Goal: Task Accomplishment & Management: Use online tool/utility

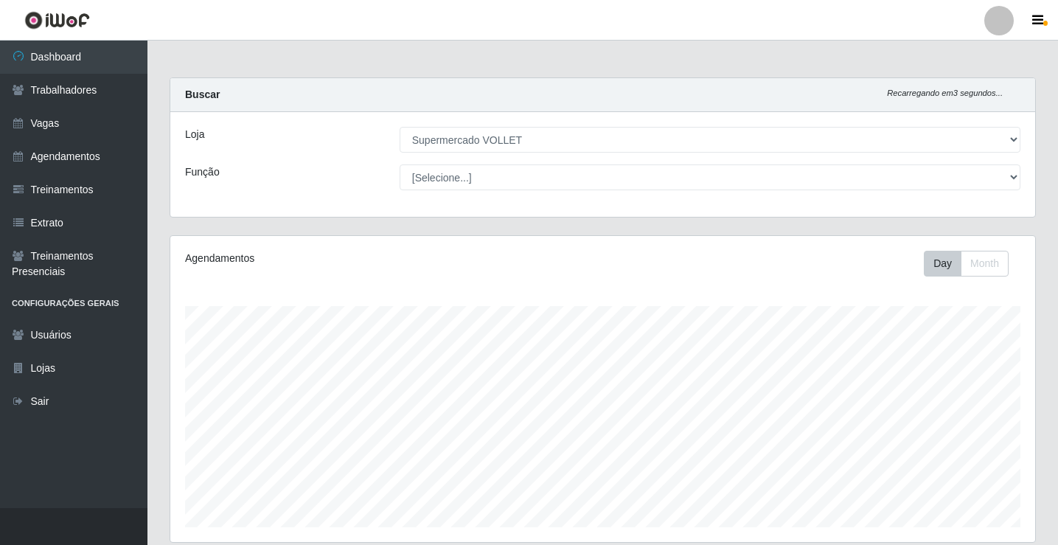
select select "72"
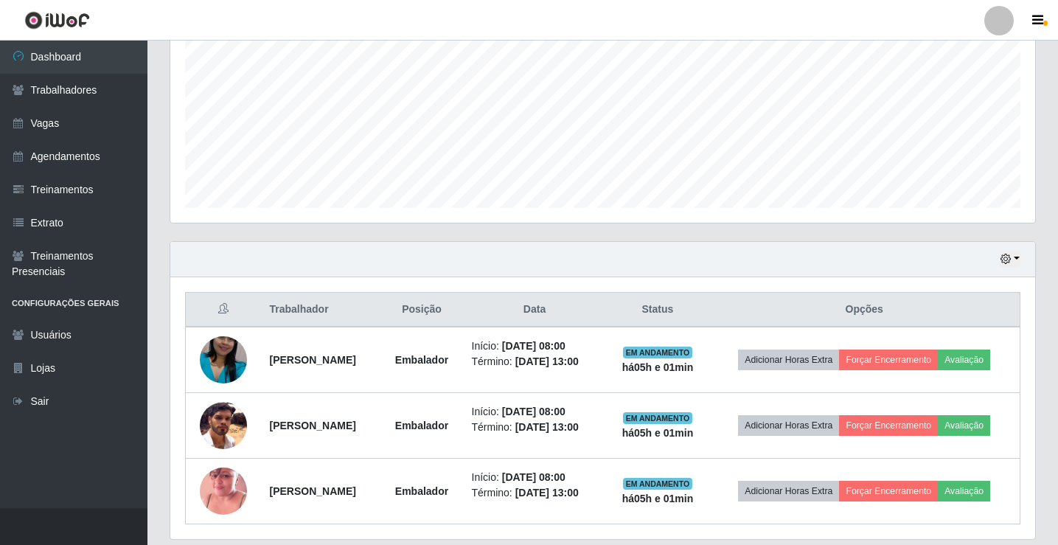
scroll to position [369, 0]
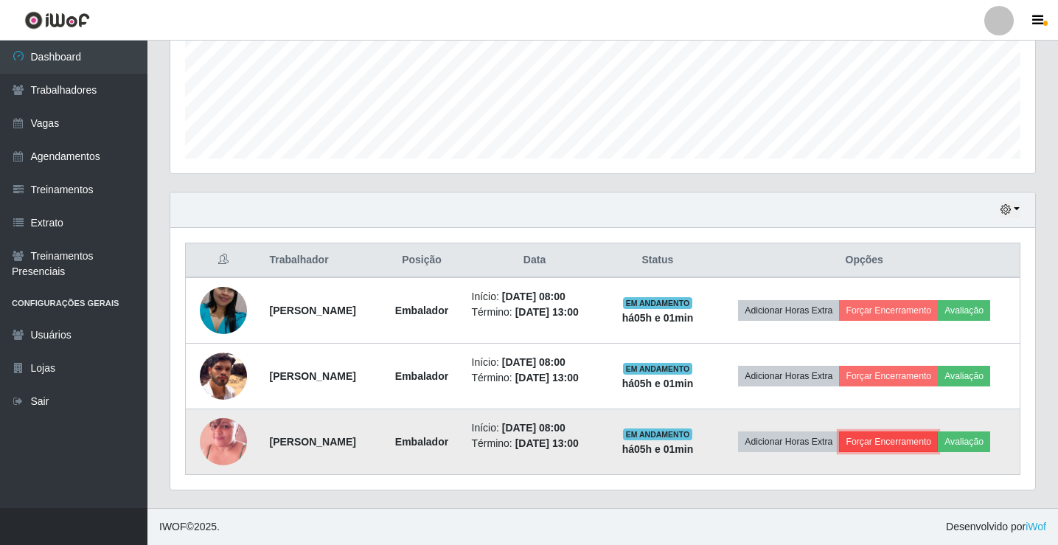
click at [913, 442] on button "Forçar Encerramento" at bounding box center [888, 441] width 99 height 21
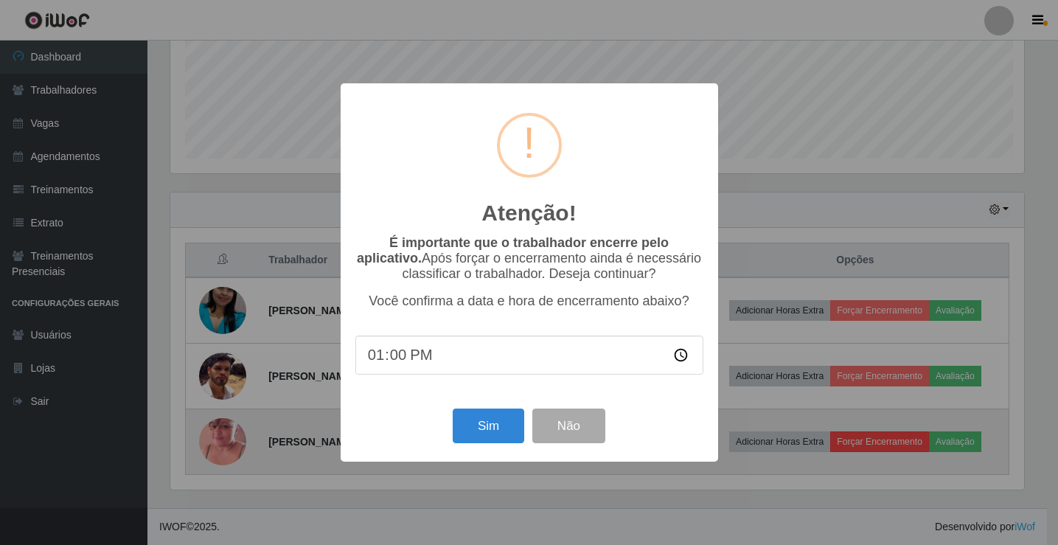
scroll to position [306, 857]
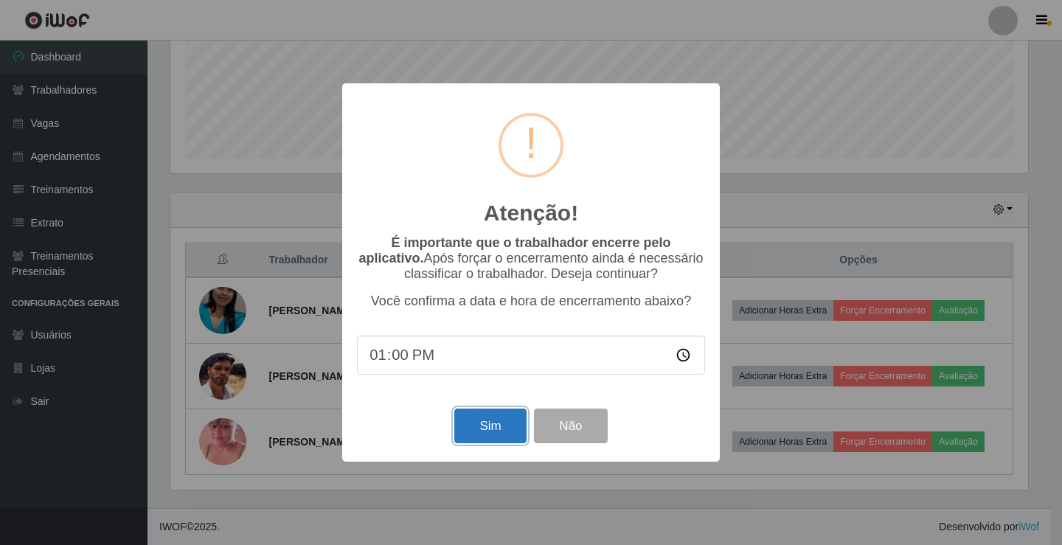
click at [481, 437] on button "Sim" at bounding box center [490, 425] width 72 height 35
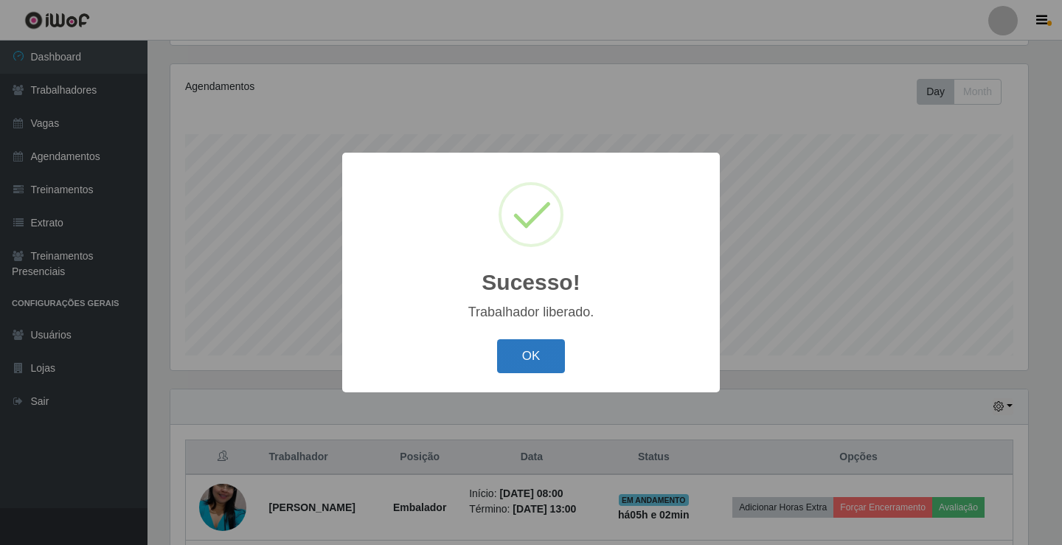
click at [531, 352] on button "OK" at bounding box center [531, 356] width 69 height 35
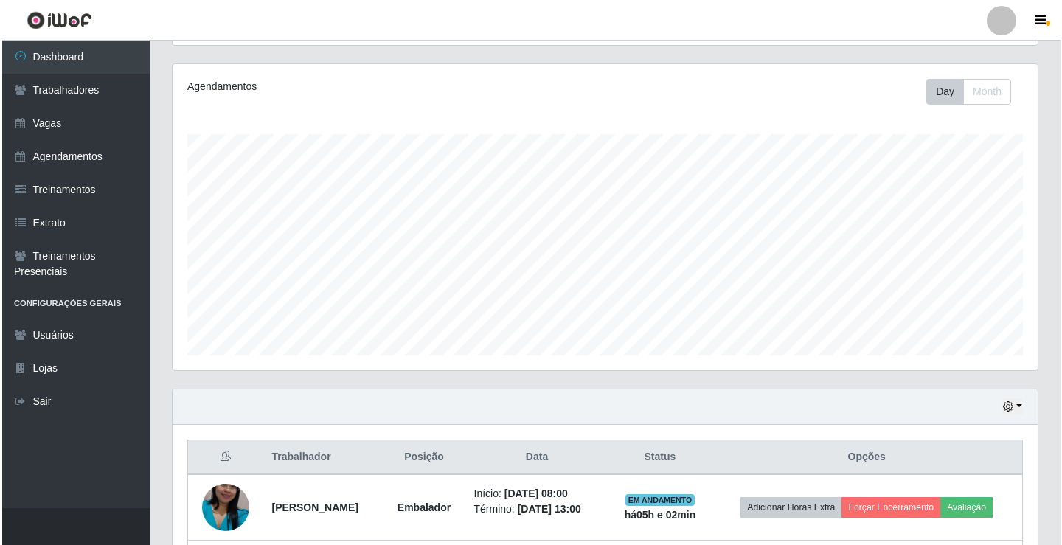
scroll to position [303, 0]
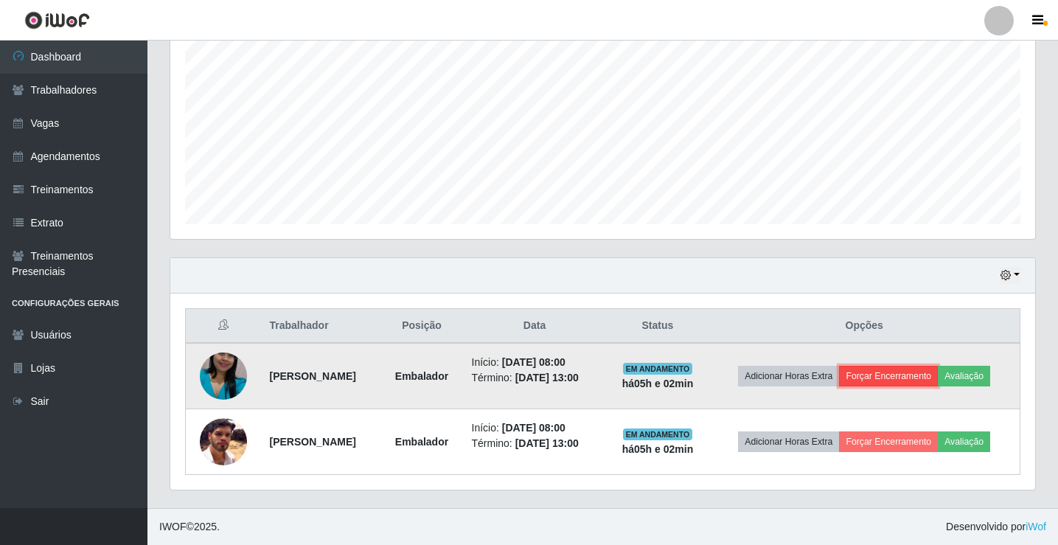
click at [889, 380] on button "Forçar Encerramento" at bounding box center [888, 376] width 99 height 21
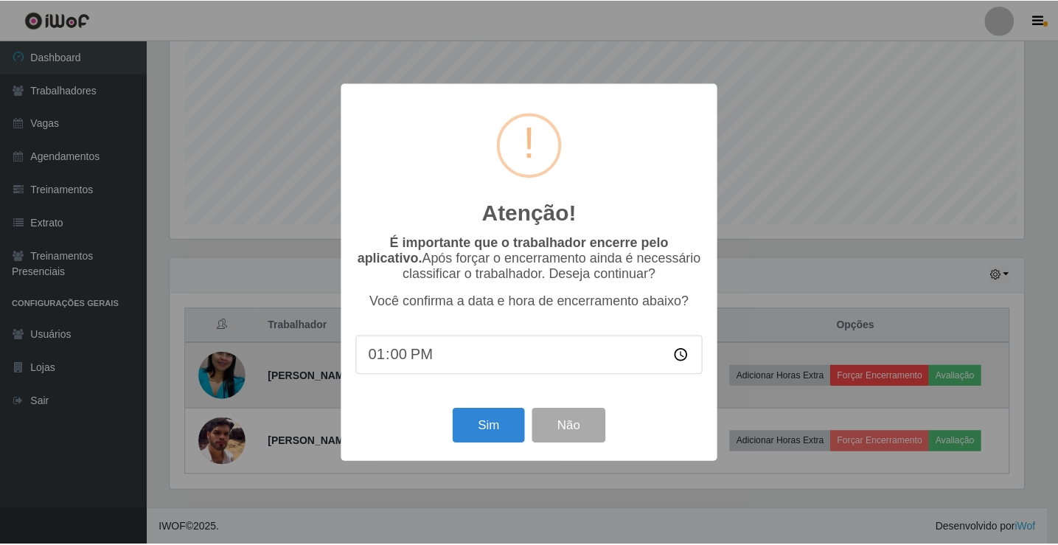
scroll to position [306, 857]
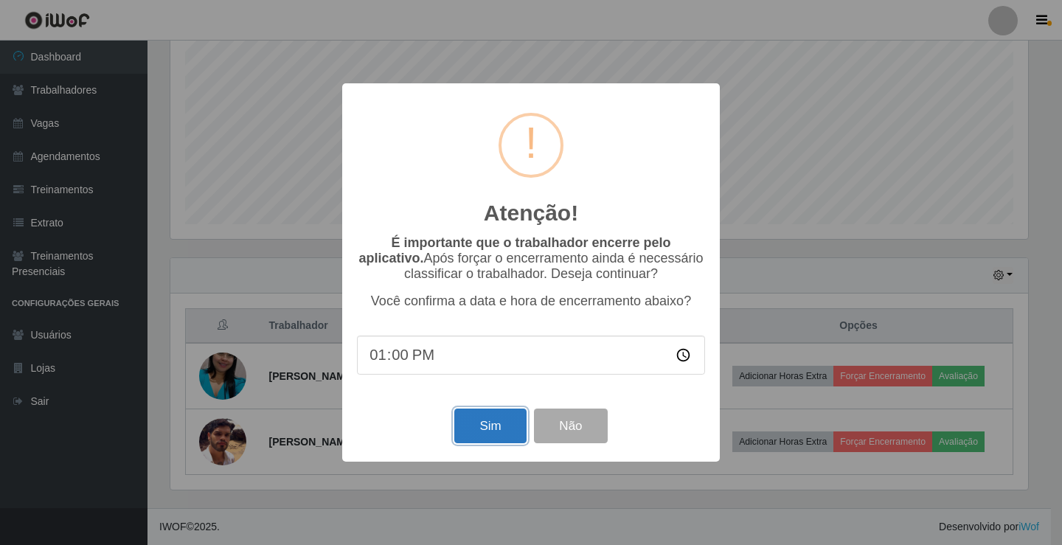
click at [505, 428] on button "Sim" at bounding box center [490, 425] width 72 height 35
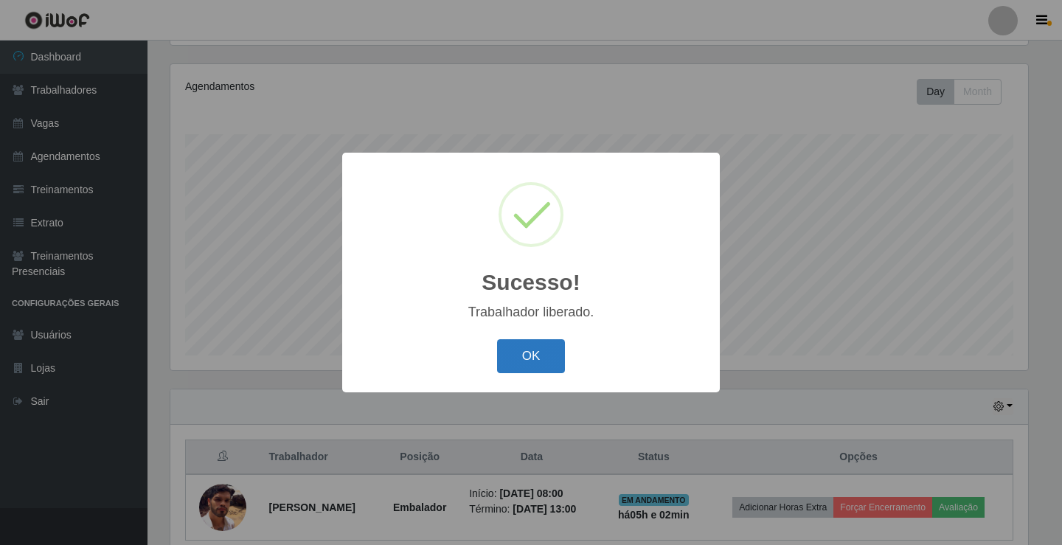
click at [533, 361] on button "OK" at bounding box center [531, 356] width 69 height 35
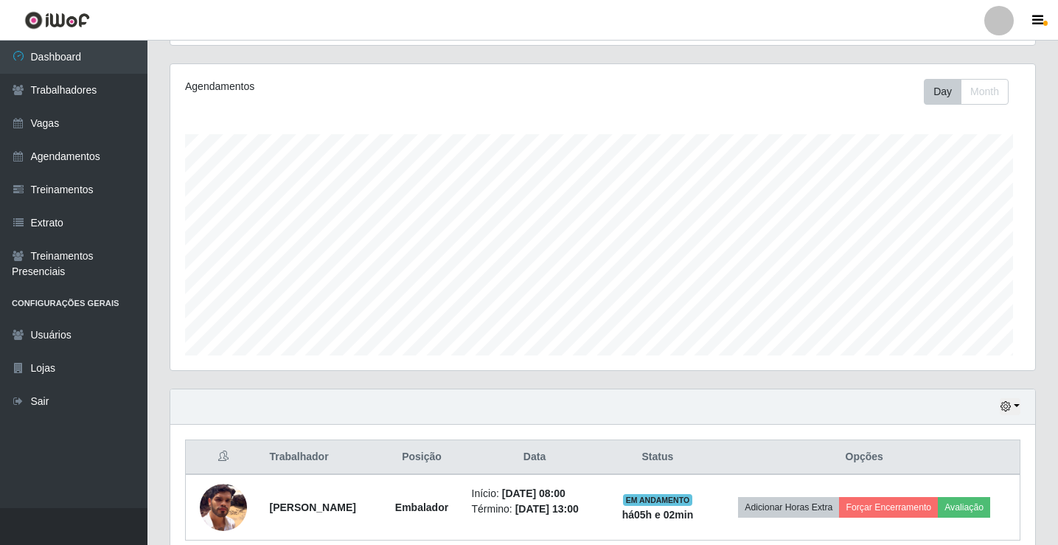
scroll to position [306, 865]
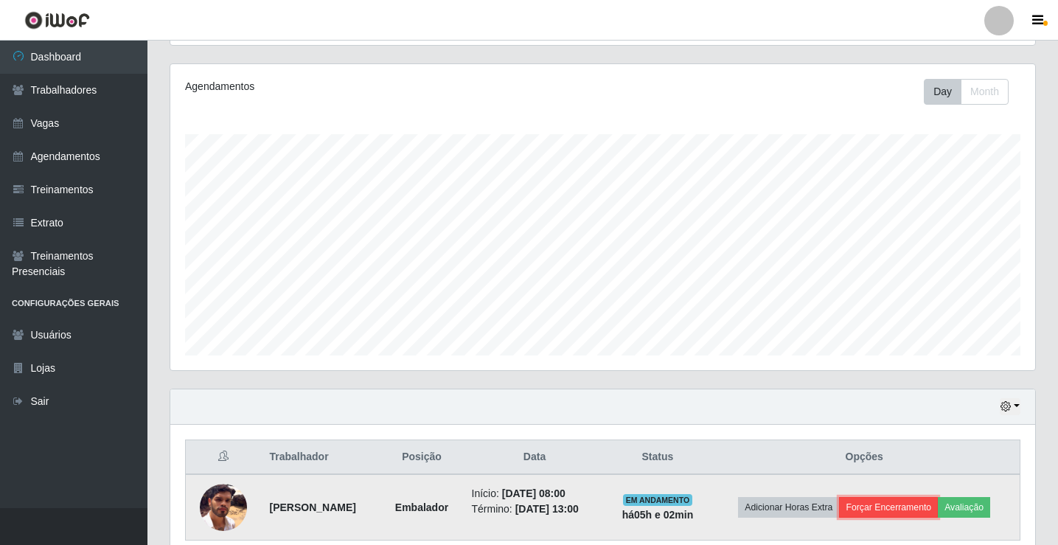
click at [894, 498] on button "Forçar Encerramento" at bounding box center [888, 507] width 99 height 21
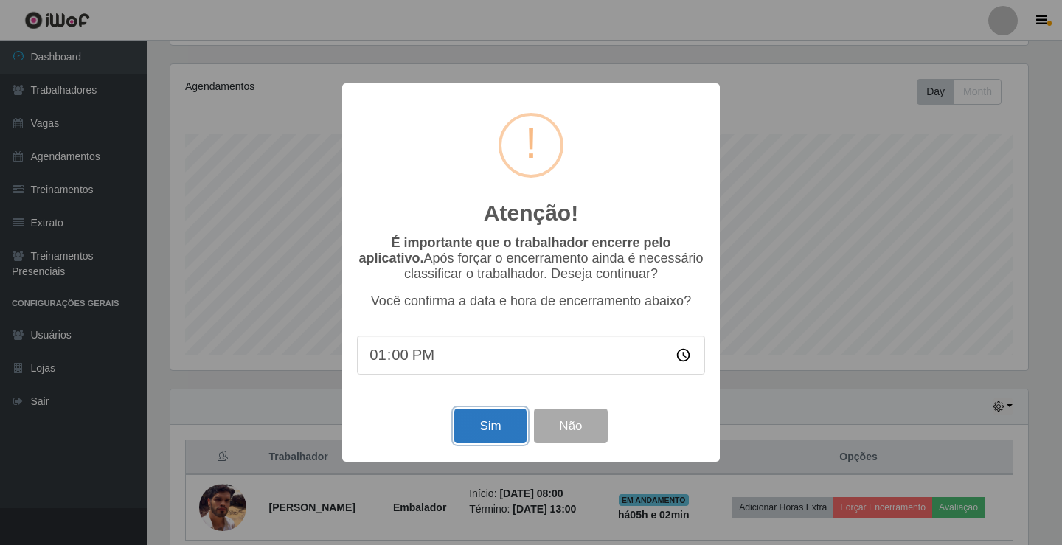
click at [501, 438] on button "Sim" at bounding box center [490, 425] width 72 height 35
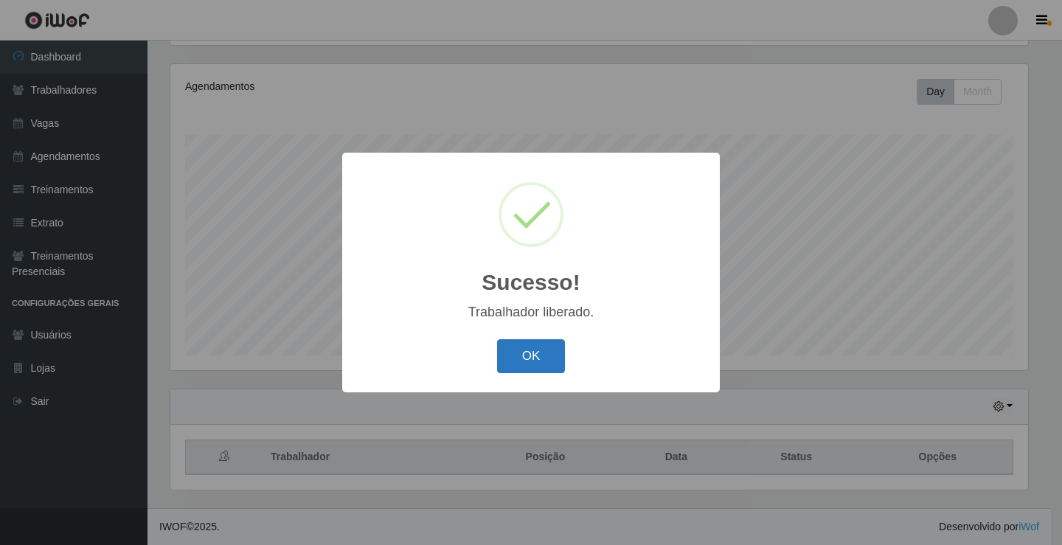
click at [546, 349] on button "OK" at bounding box center [531, 356] width 69 height 35
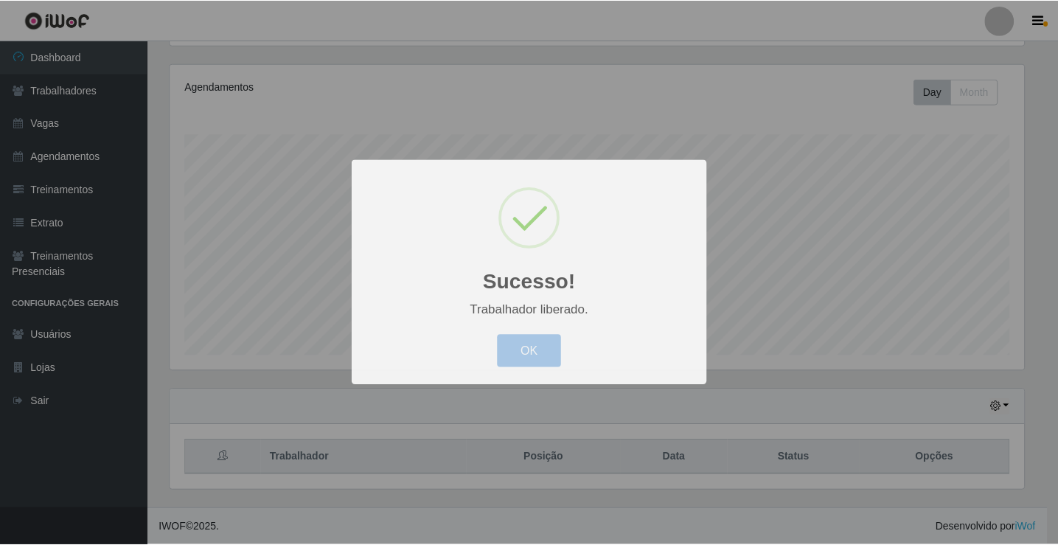
scroll to position [306, 865]
